Goal: Task Accomplishment & Management: Complete application form

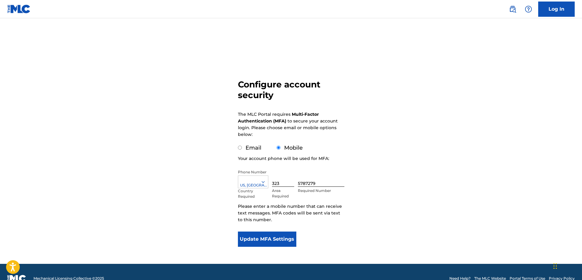
click at [297, 217] on form "Configure account security The MLC Portal requires Multi-Factor Authentication …" at bounding box center [291, 148] width 107 height 230
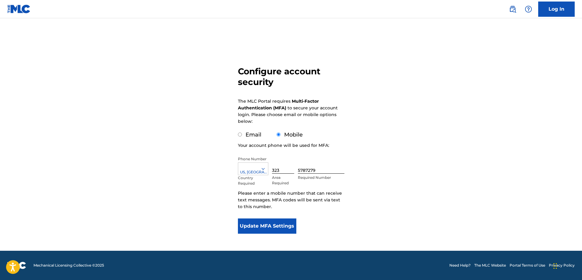
click at [297, 217] on form "Configure account security The MLC Portal requires Multi-Factor Authentication …" at bounding box center [291, 135] width 107 height 230
click at [289, 222] on button "Update MFA Settings" at bounding box center [267, 225] width 59 height 15
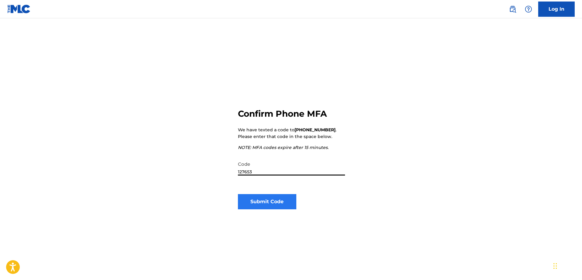
type input "127653"
click at [271, 202] on button "Submit Code" at bounding box center [267, 201] width 59 height 15
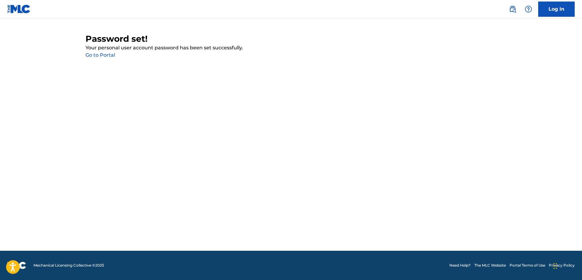
click at [94, 56] on link "Go to Portal" at bounding box center [101, 55] width 30 height 6
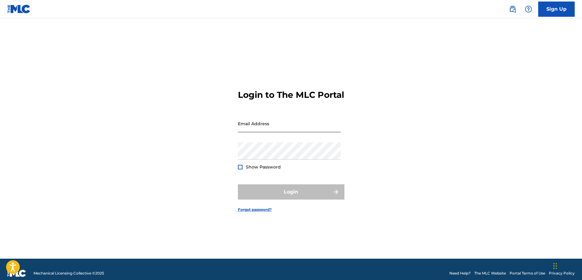
click at [248, 131] on input "Email Address" at bounding box center [289, 123] width 103 height 17
type input "[EMAIL_ADDRESS][DOMAIN_NAME]"
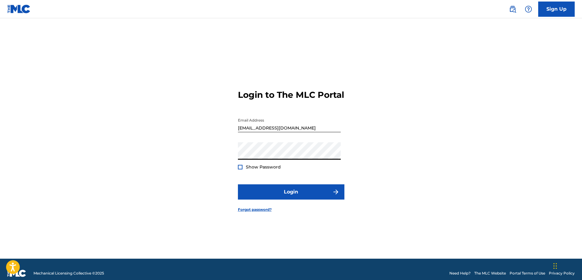
click at [242, 169] on div at bounding box center [240, 167] width 5 height 5
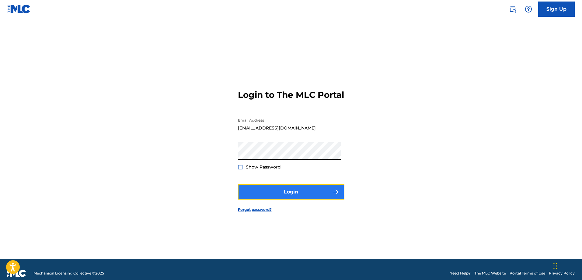
click at [252, 198] on button "Login" at bounding box center [291, 191] width 107 height 15
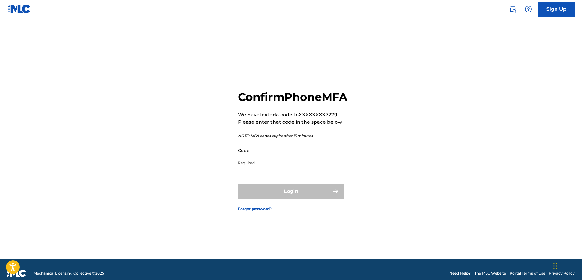
click at [258, 159] on input "Code" at bounding box center [289, 150] width 103 height 17
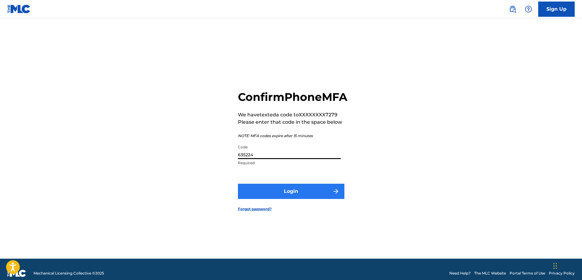
type input "635224"
click at [278, 199] on button "Login" at bounding box center [291, 191] width 107 height 15
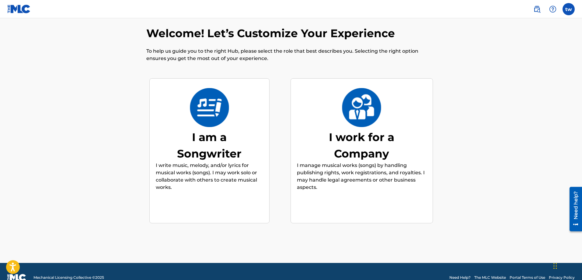
click at [210, 135] on div "I am a Songwriter" at bounding box center [209, 145] width 91 height 33
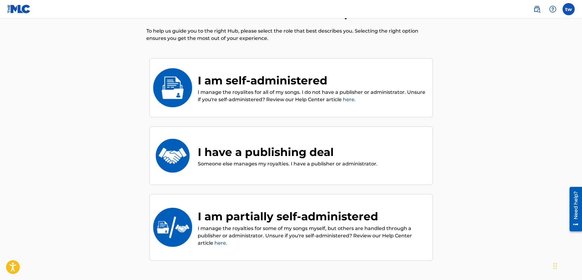
click at [191, 87] on div "I am self-administered I manage the royalites for all of my songs. I do not hav…" at bounding box center [308, 87] width 237 height 31
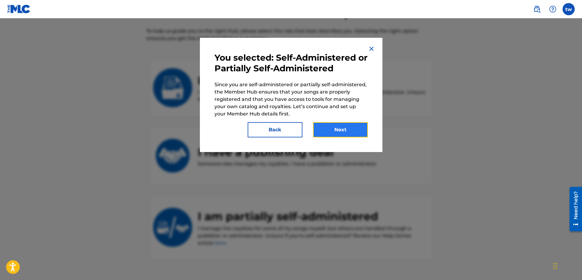
click at [341, 127] on button "Next" at bounding box center [340, 129] width 55 height 15
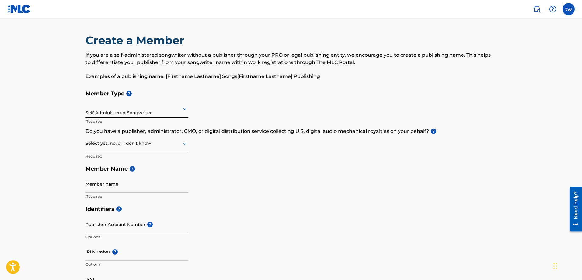
click at [182, 145] on icon at bounding box center [184, 143] width 7 height 7
click at [139, 170] on div "No" at bounding box center [137, 173] width 102 height 14
click at [147, 184] on input "Member name" at bounding box center [137, 183] width 103 height 17
click at [111, 190] on input "[PERSON_NAME] [PERSON_NAME][US_STATE]" at bounding box center [137, 183] width 103 height 17
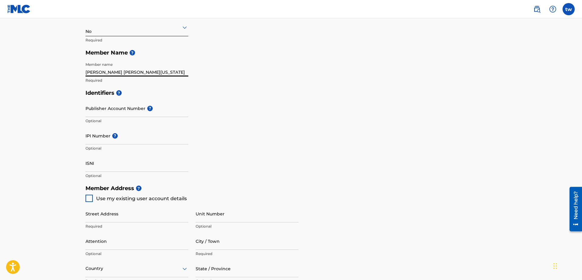
scroll to position [135, 0]
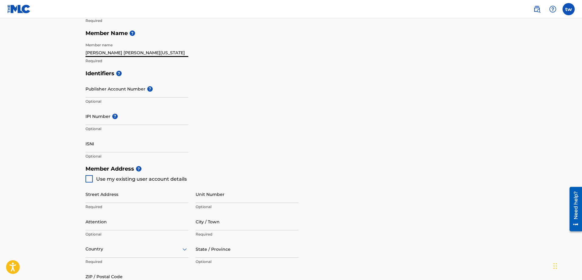
type input "[PERSON_NAME] [PERSON_NAME][US_STATE]"
click at [90, 178] on div at bounding box center [89, 178] width 7 height 7
type input "[STREET_ADDRESS]"
type input "[GEOGRAPHIC_DATA]"
type input "90043"
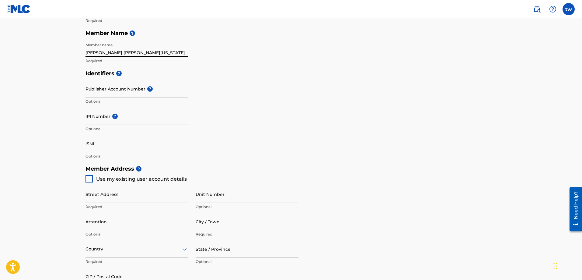
type input "323"
type input "5787279"
type input "[EMAIL_ADDRESS][DOMAIN_NAME]"
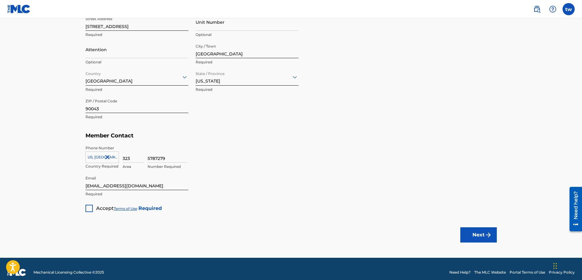
scroll to position [314, 0]
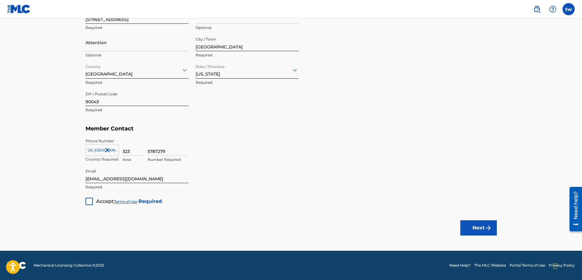
click at [90, 199] on div at bounding box center [89, 201] width 7 height 7
click at [470, 226] on button "Next" at bounding box center [479, 227] width 37 height 15
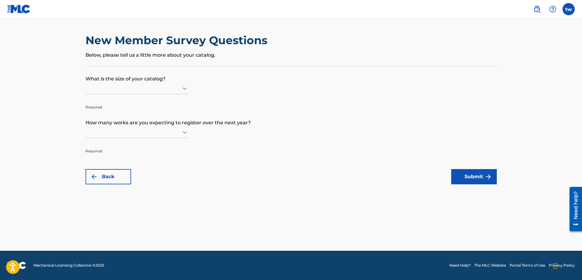
click at [184, 86] on icon at bounding box center [184, 88] width 7 height 7
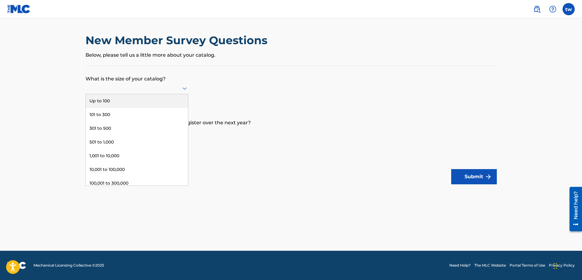
click at [174, 99] on div "Up to 100" at bounding box center [137, 101] width 102 height 14
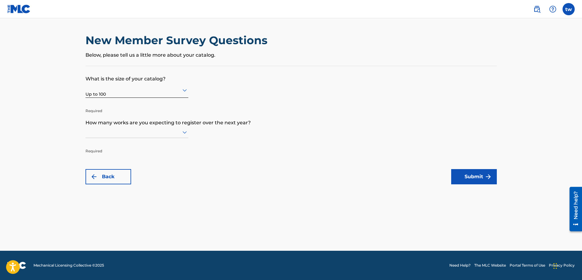
click at [153, 134] on div at bounding box center [137, 132] width 103 height 8
click at [148, 141] on div "Up to 100" at bounding box center [137, 145] width 102 height 14
click at [483, 172] on button "Submit" at bounding box center [474, 176] width 46 height 15
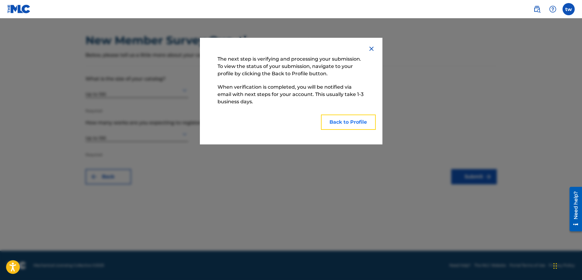
click at [351, 120] on button "Back to Profile" at bounding box center [348, 121] width 55 height 15
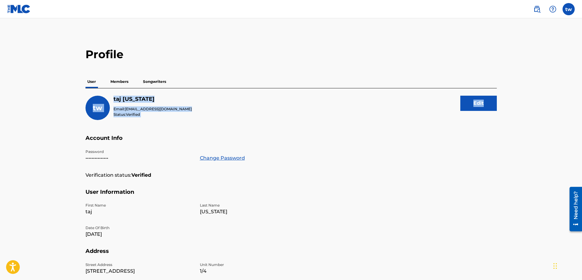
drag, startPoint x: 582, startPoint y: 80, endPoint x: 584, endPoint y: 130, distance: 50.0
click at [582, 130] on html "Accessibility Screen-Reader Guide, Feedback, and Issue Reporting | New window C…" at bounding box center [291, 140] width 582 height 280
click at [571, 7] on label at bounding box center [569, 9] width 12 height 12
click at [569, 9] on input "tw [PERSON_NAME][US_STATE] [EMAIL_ADDRESS][DOMAIN_NAME] Notification Preference…" at bounding box center [569, 9] width 0 height 0
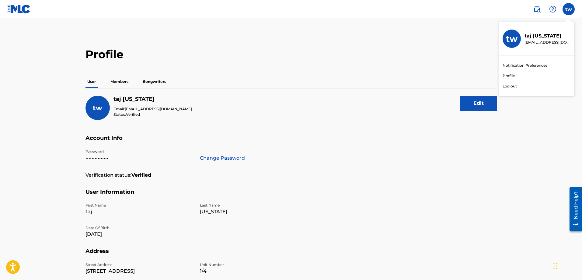
click at [513, 75] on link "Profile" at bounding box center [509, 75] width 12 height 5
click at [571, 12] on label at bounding box center [569, 9] width 12 height 12
click at [569, 9] on input "tw [PERSON_NAME][US_STATE] [EMAIL_ADDRESS][DOMAIN_NAME] Notification Preference…" at bounding box center [569, 9] width 0 height 0
click at [515, 39] on h3 "tw" at bounding box center [512, 38] width 12 height 11
click at [569, 9] on input "tw [PERSON_NAME][US_STATE] [EMAIL_ADDRESS][DOMAIN_NAME] Notification Preference…" at bounding box center [569, 9] width 0 height 0
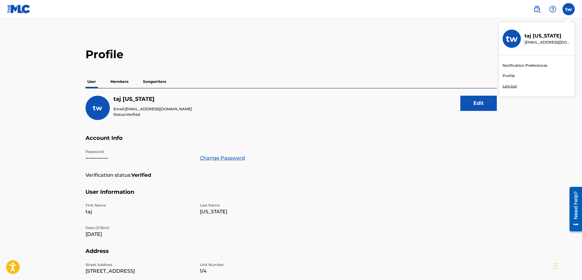
click at [510, 40] on h3 "tw" at bounding box center [512, 38] width 12 height 11
click at [569, 9] on input "tw [PERSON_NAME][US_STATE] [EMAIL_ADDRESS][DOMAIN_NAME] Notification Preference…" at bounding box center [569, 9] width 0 height 0
click at [510, 40] on h3 "tw" at bounding box center [512, 38] width 12 height 11
click at [569, 9] on input "tw [PERSON_NAME][US_STATE] [EMAIL_ADDRESS][DOMAIN_NAME] Notification Preference…" at bounding box center [569, 9] width 0 height 0
click at [511, 74] on link "Profile" at bounding box center [509, 75] width 12 height 5
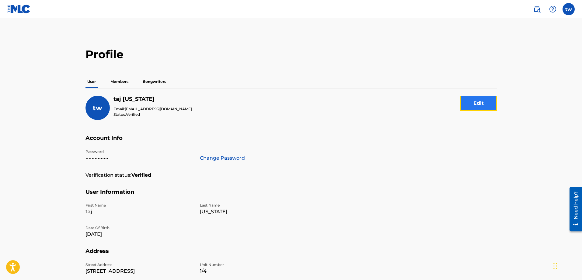
click at [478, 108] on button "Edit" at bounding box center [479, 103] width 37 height 15
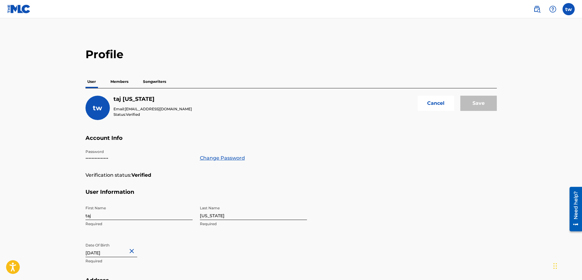
click at [95, 110] on span "tw" at bounding box center [97, 108] width 9 height 8
click at [567, 9] on label at bounding box center [569, 9] width 12 height 12
click at [569, 9] on input "tw [PERSON_NAME][US_STATE] [EMAIL_ADDRESS][DOMAIN_NAME] Notification Preference…" at bounding box center [569, 9] width 0 height 0
click at [507, 87] on p "Log out" at bounding box center [510, 85] width 14 height 5
click at [569, 9] on input "tw [PERSON_NAME][US_STATE] [EMAIL_ADDRESS][DOMAIN_NAME] Notification Preference…" at bounding box center [569, 9] width 0 height 0
